Goal: Download file/media

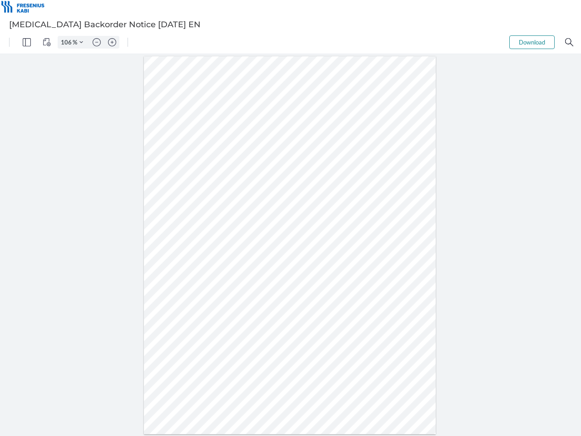
click at [27, 42] on img "Panel" at bounding box center [27, 42] width 8 height 8
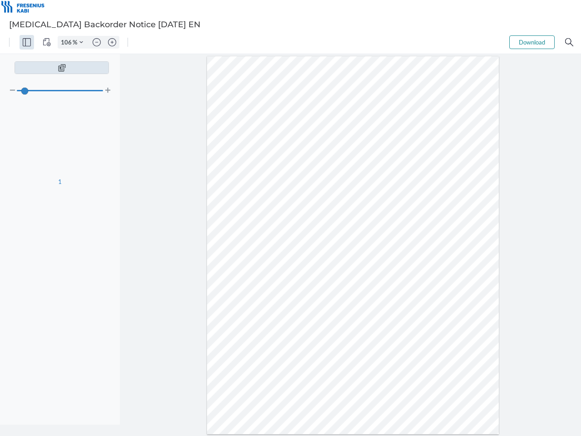
click at [47, 42] on img "View Controls" at bounding box center [47, 42] width 8 height 8
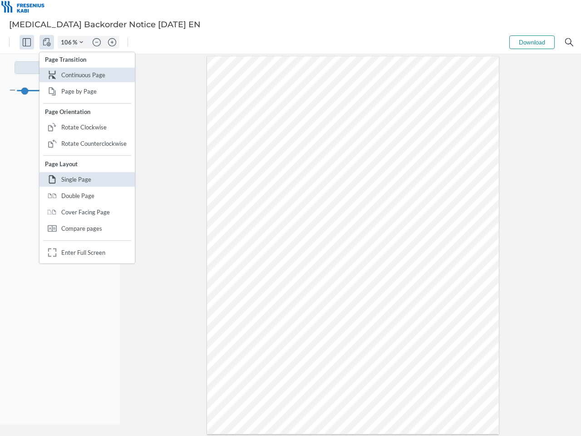
click at [68, 42] on input "106" at bounding box center [65, 42] width 15 height 8
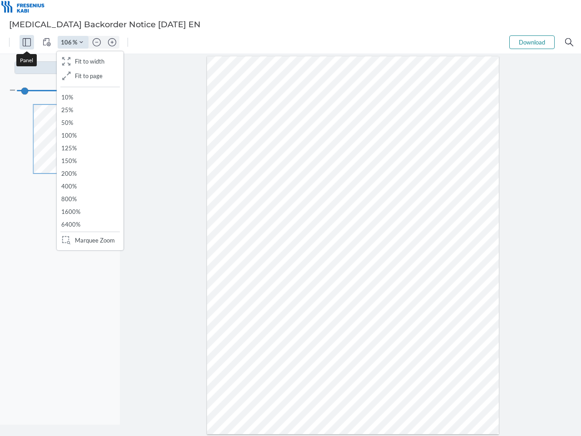
click at [81, 42] on img "Zoom Controls" at bounding box center [81, 42] width 4 height 4
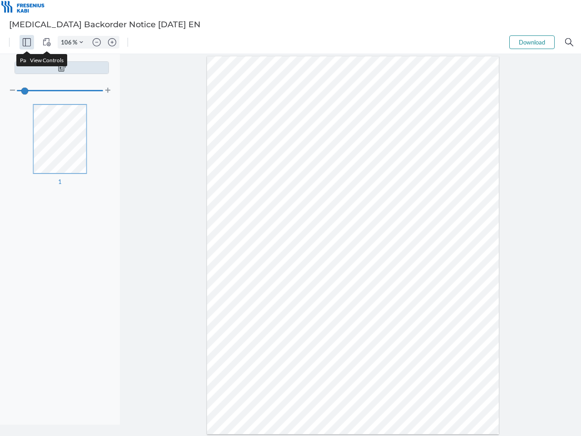
click at [97, 42] on img "Zoom out" at bounding box center [97, 42] width 8 height 8
click at [112, 42] on img "Zoom in" at bounding box center [112, 42] width 8 height 8
type input "106"
click at [532, 42] on button "Download" at bounding box center [532, 42] width 45 height 14
click at [570, 42] on img "Search" at bounding box center [570, 42] width 8 height 8
